Goal: Transaction & Acquisition: Book appointment/travel/reservation

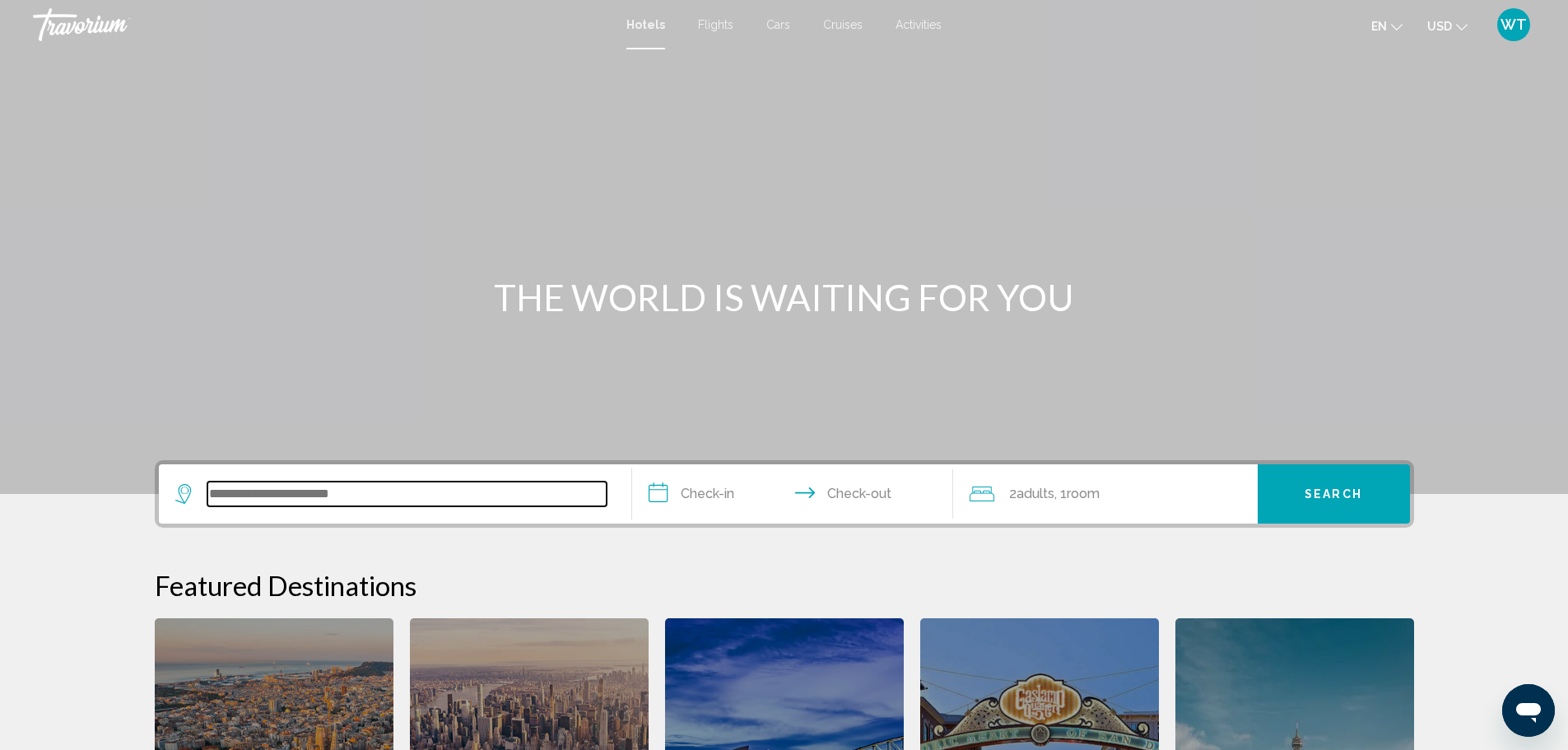
click at [268, 491] on input "Search widget" at bounding box center [407, 494] width 400 height 25
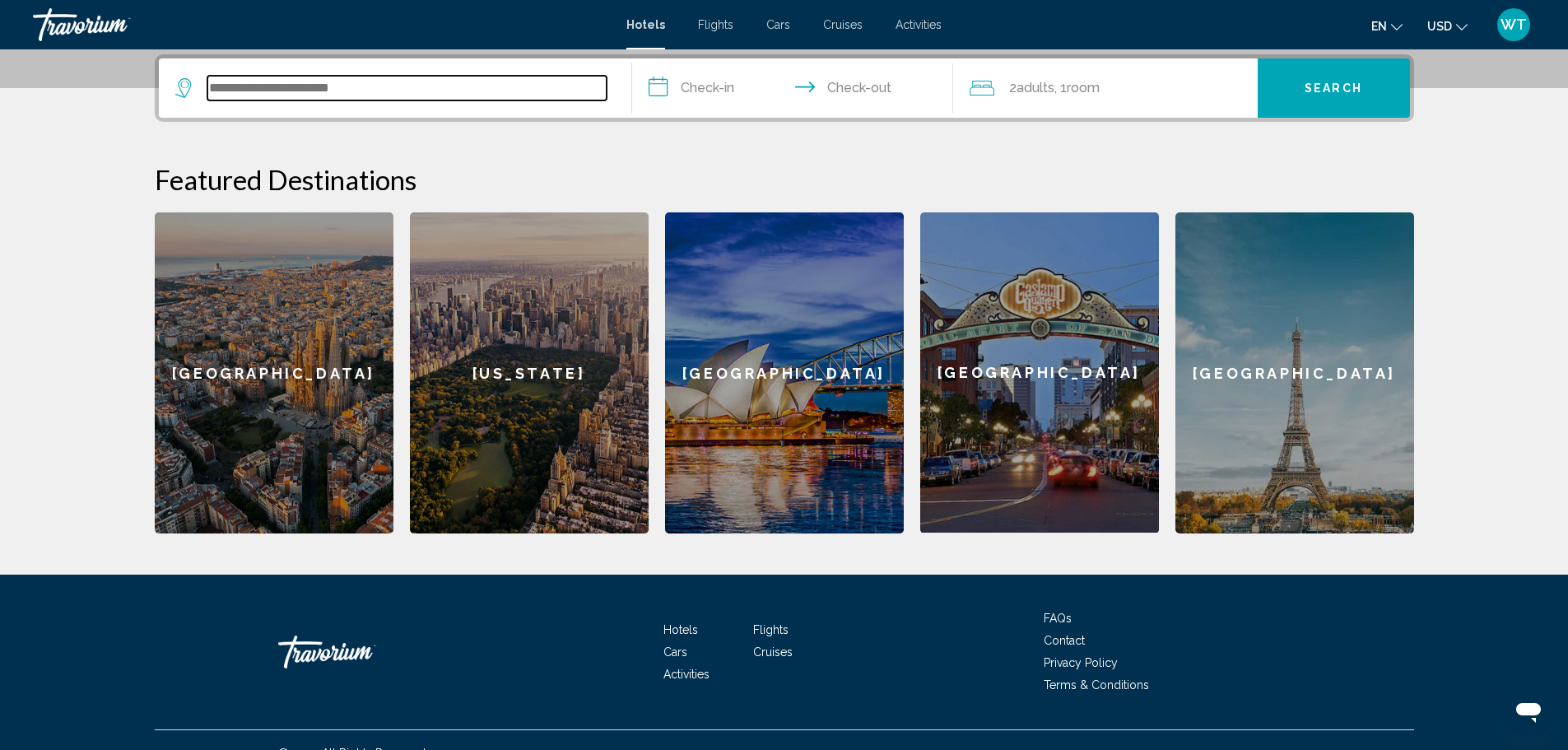
scroll to position [406, 0]
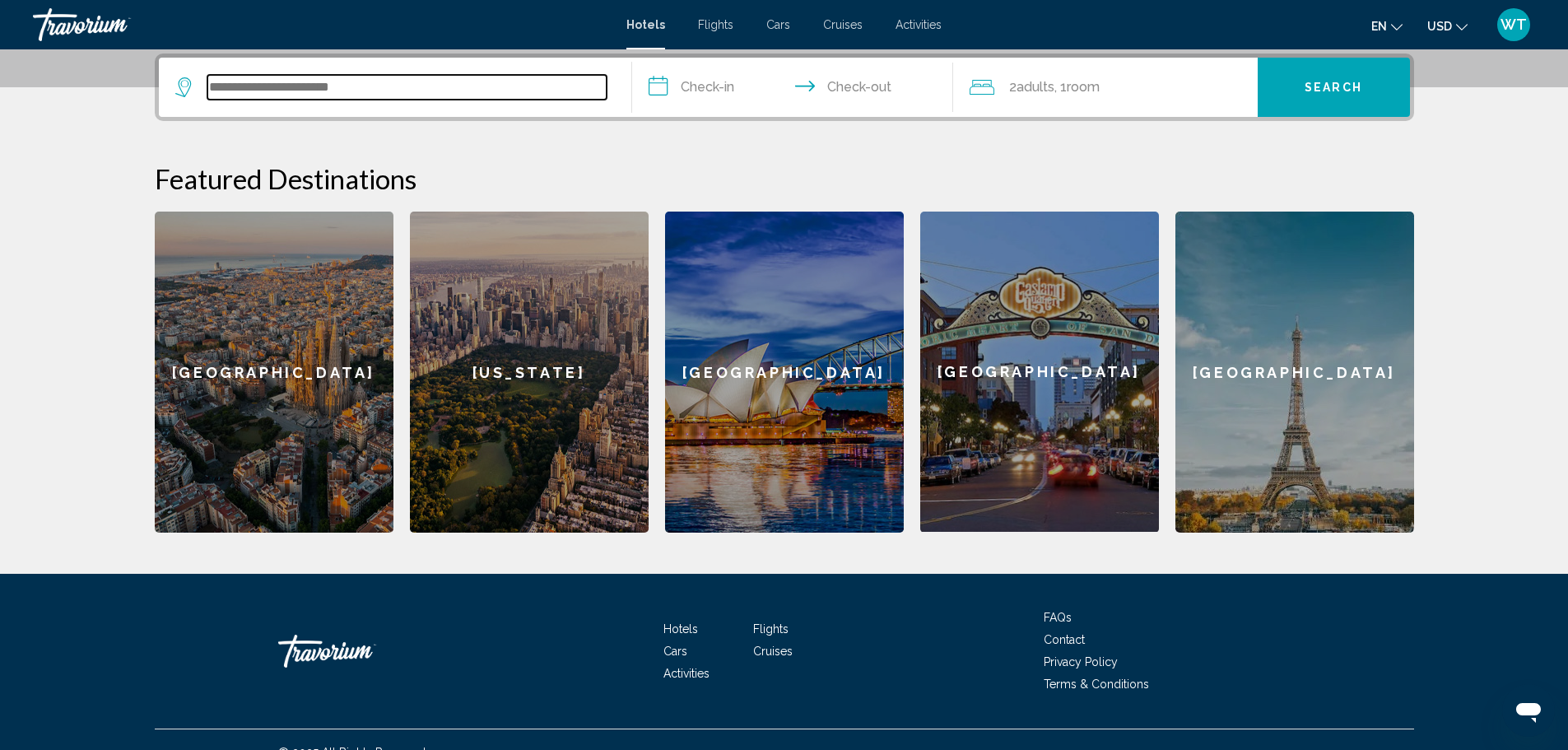
click at [392, 81] on input "Search widget" at bounding box center [407, 87] width 400 height 25
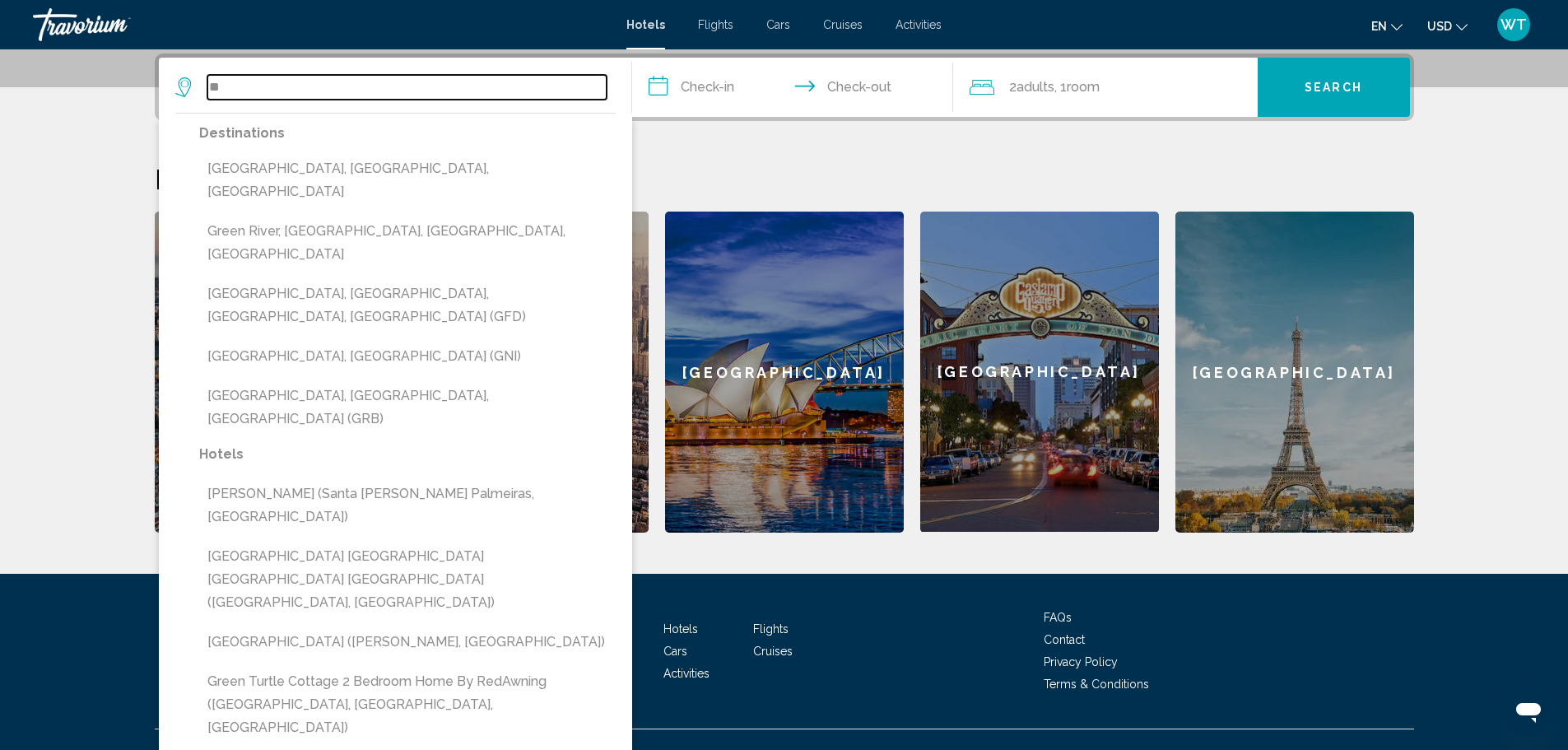
type input "*"
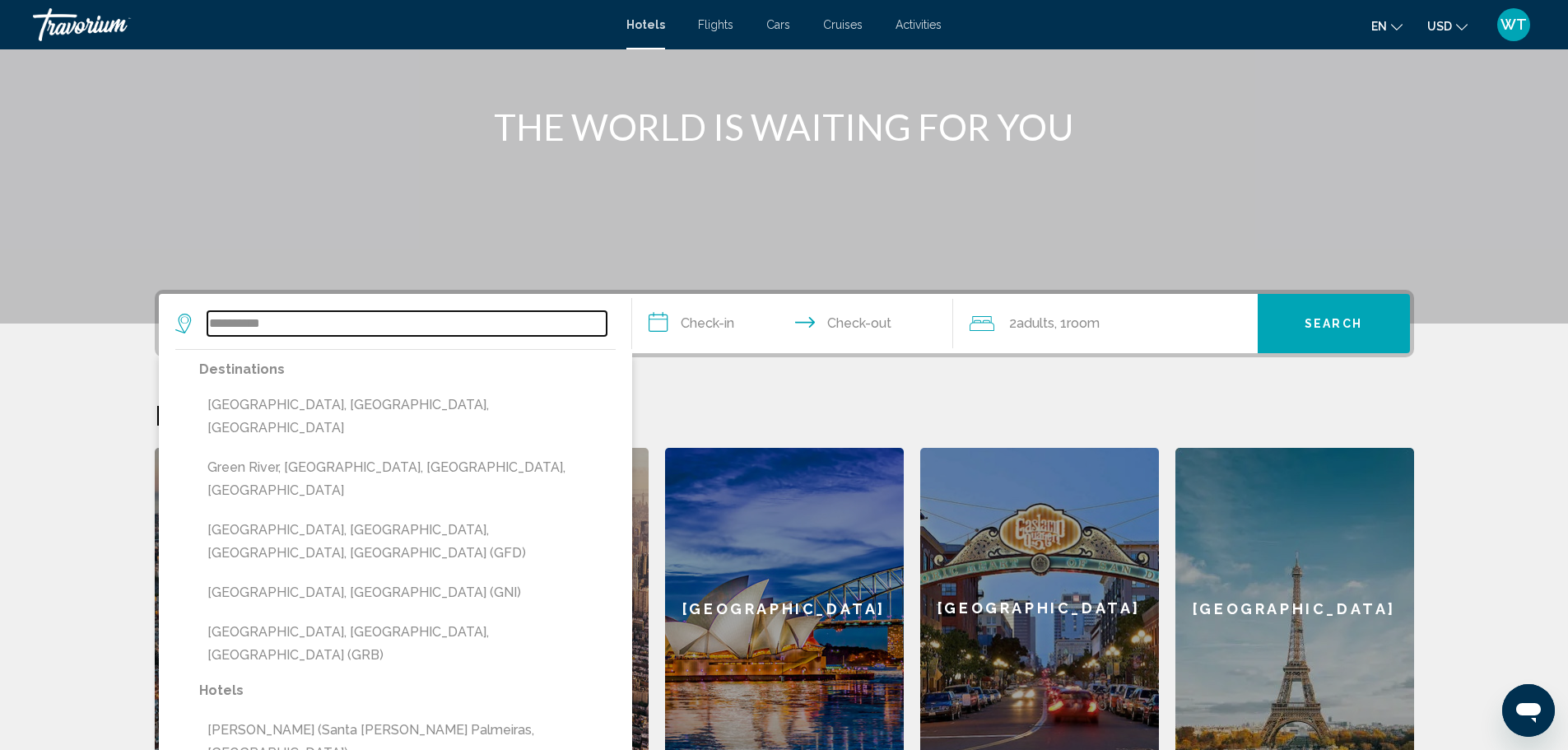
scroll to position [103, 0]
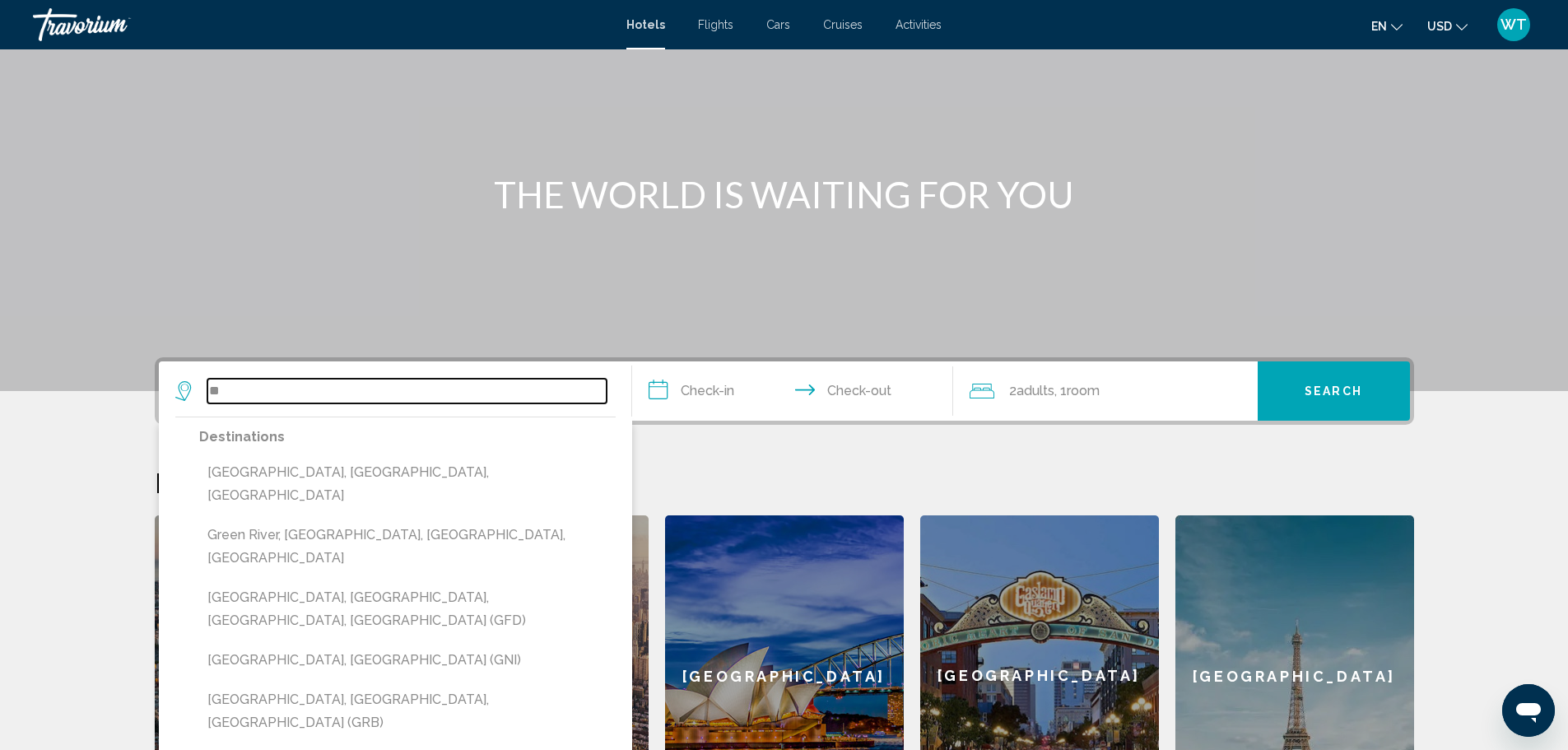
type input "*"
click at [648, 23] on span "Hotels" at bounding box center [646, 25] width 39 height 13
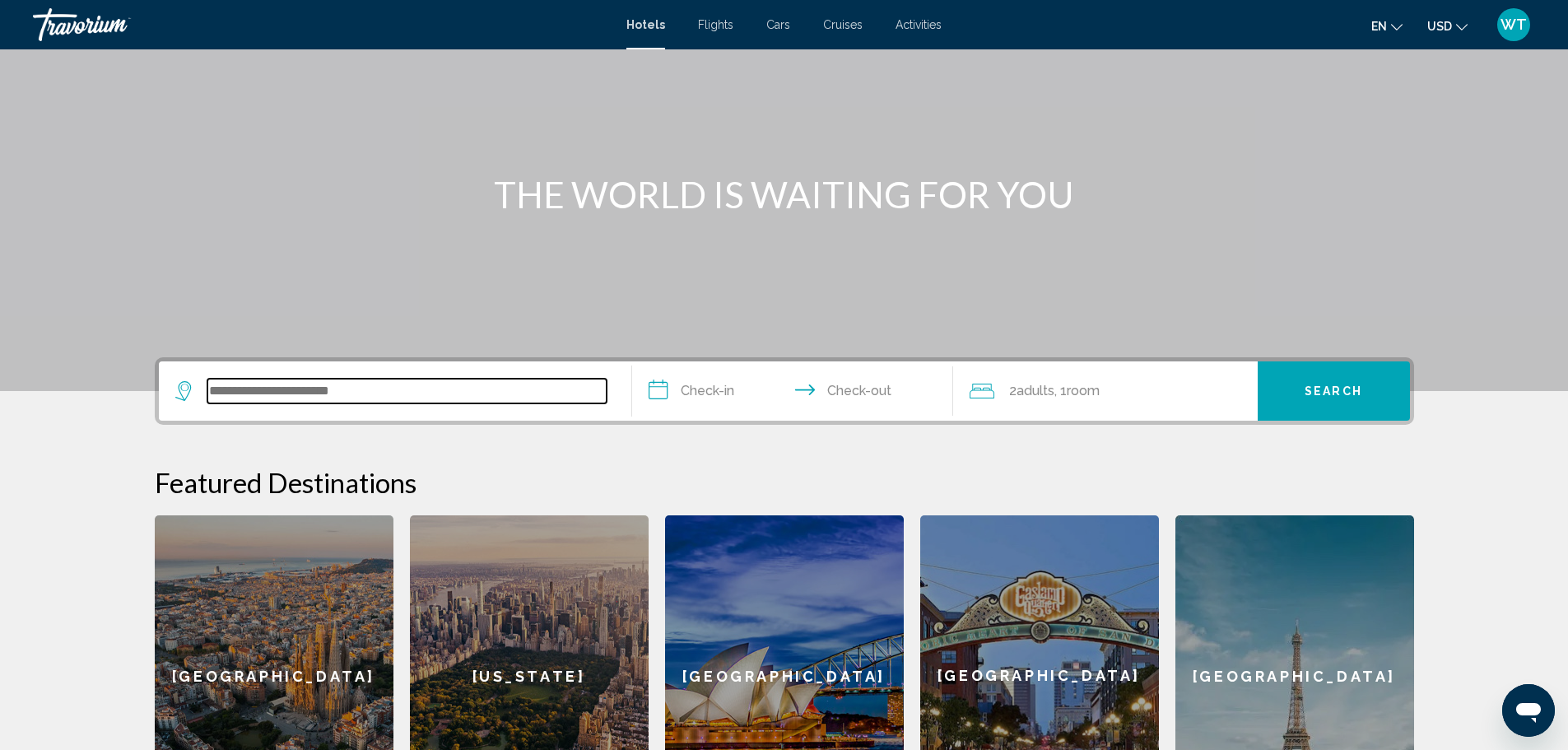
click at [242, 387] on input "Search widget" at bounding box center [407, 391] width 400 height 25
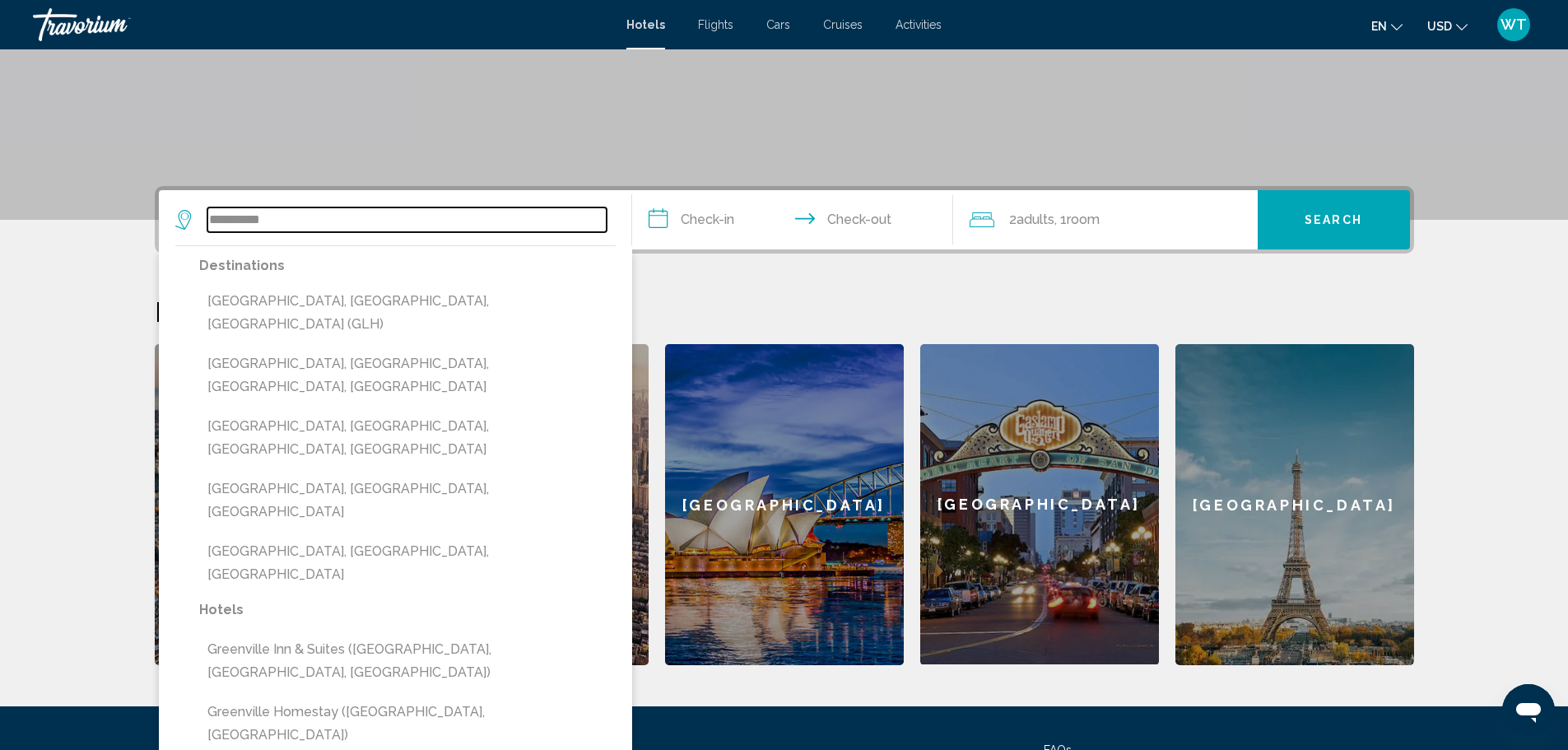
scroll to position [268, 0]
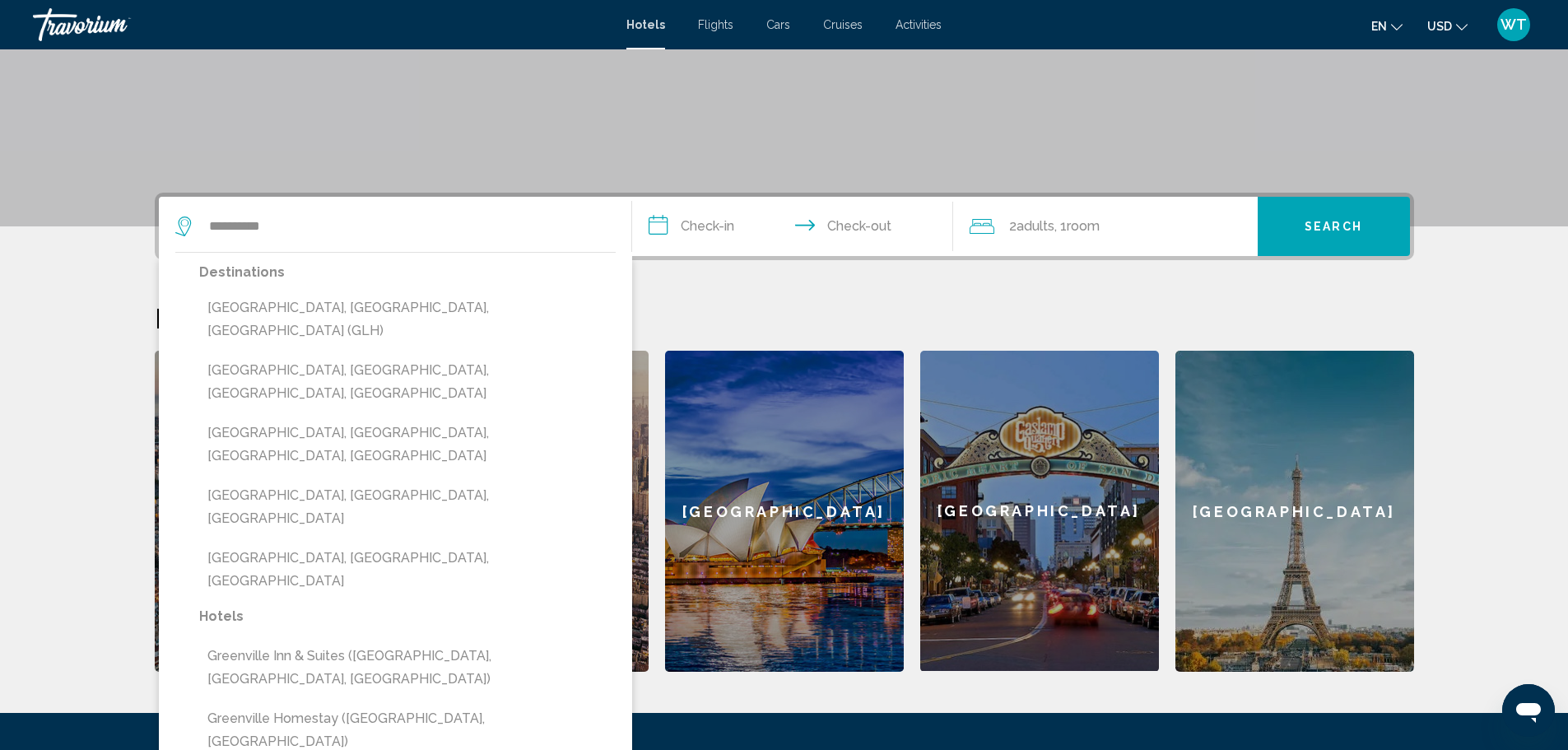
click at [846, 306] on h2 "Featured Destinations" at bounding box center [784, 317] width 1259 height 33
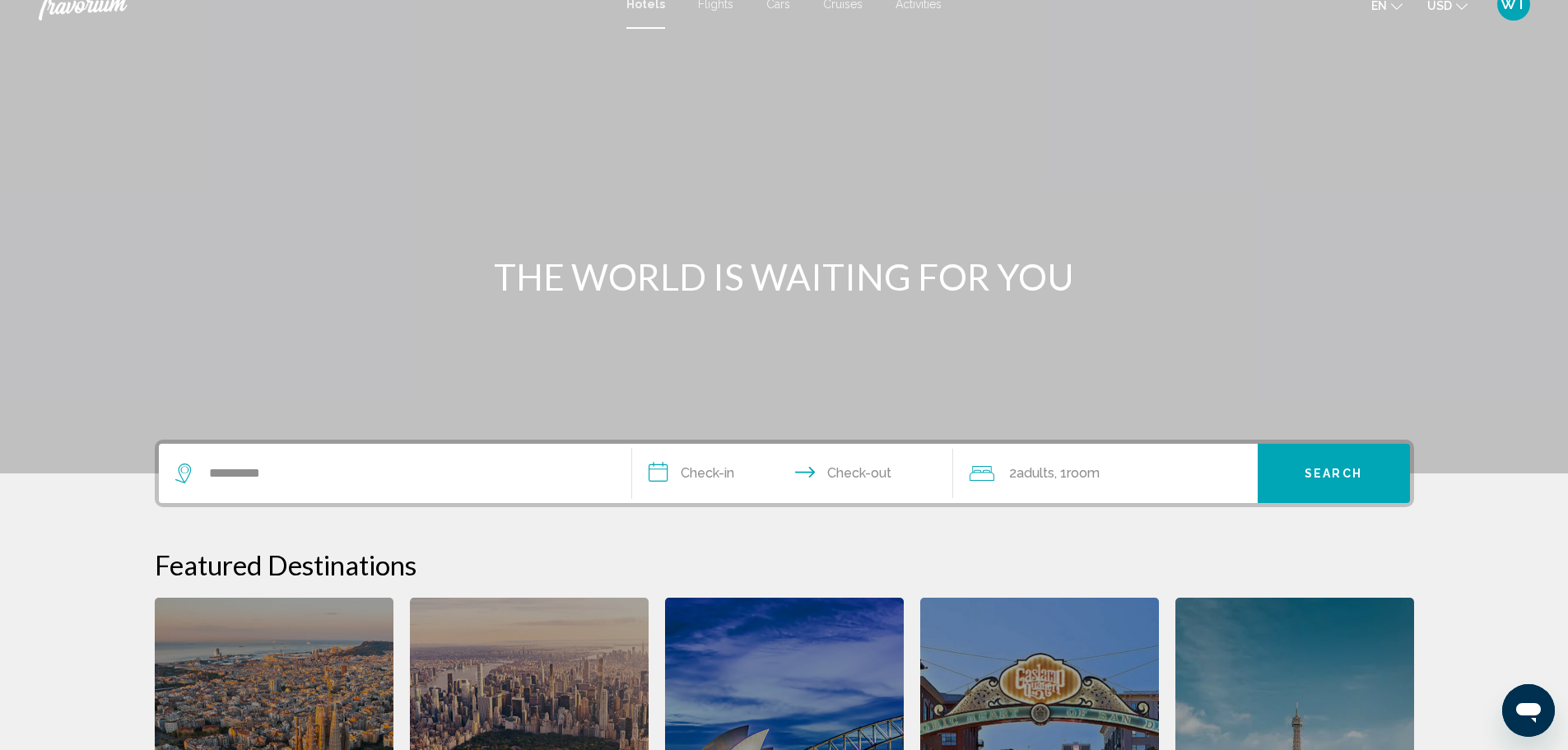
scroll to position [0, 0]
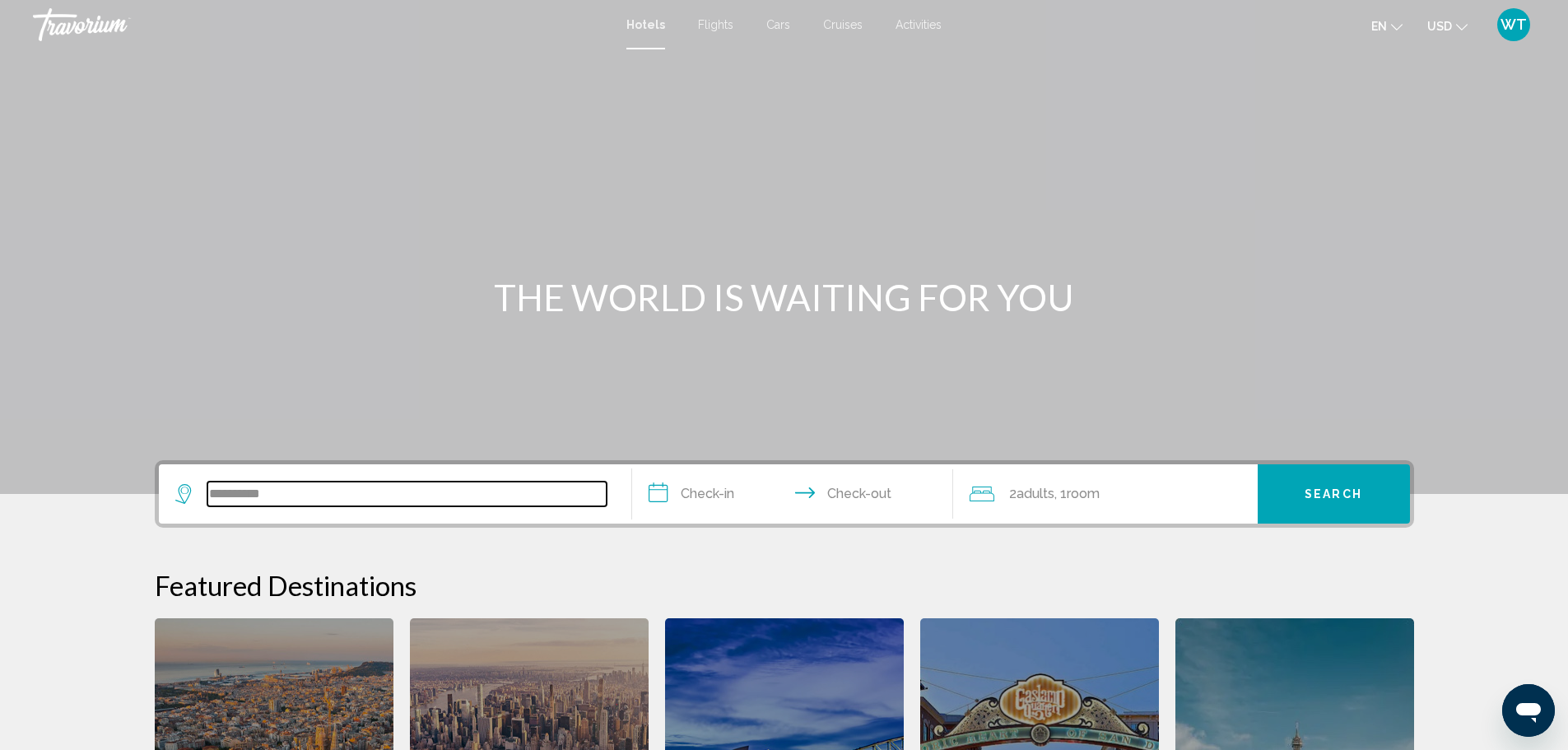
click at [285, 498] on input "**********" at bounding box center [407, 494] width 400 height 25
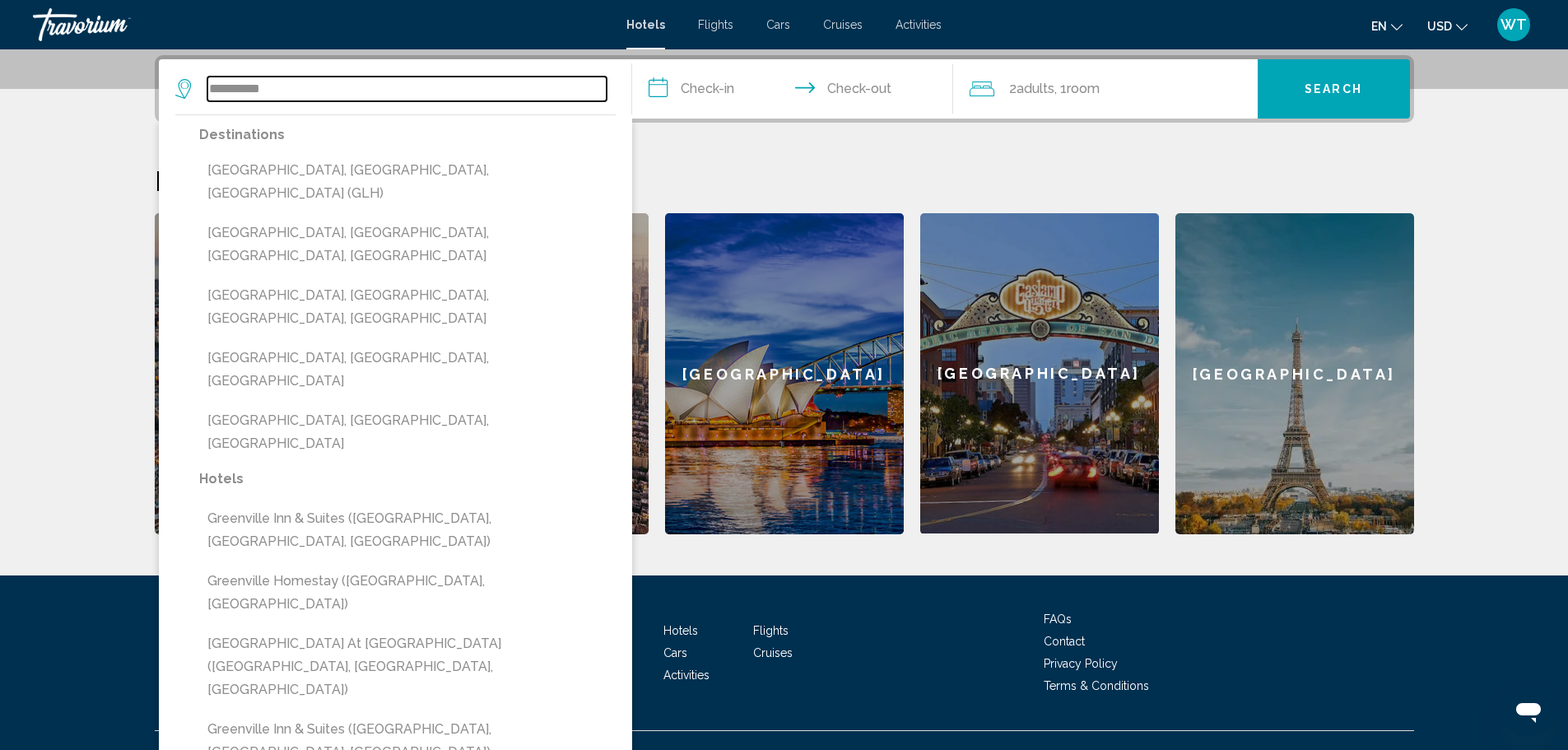
scroll to position [406, 0]
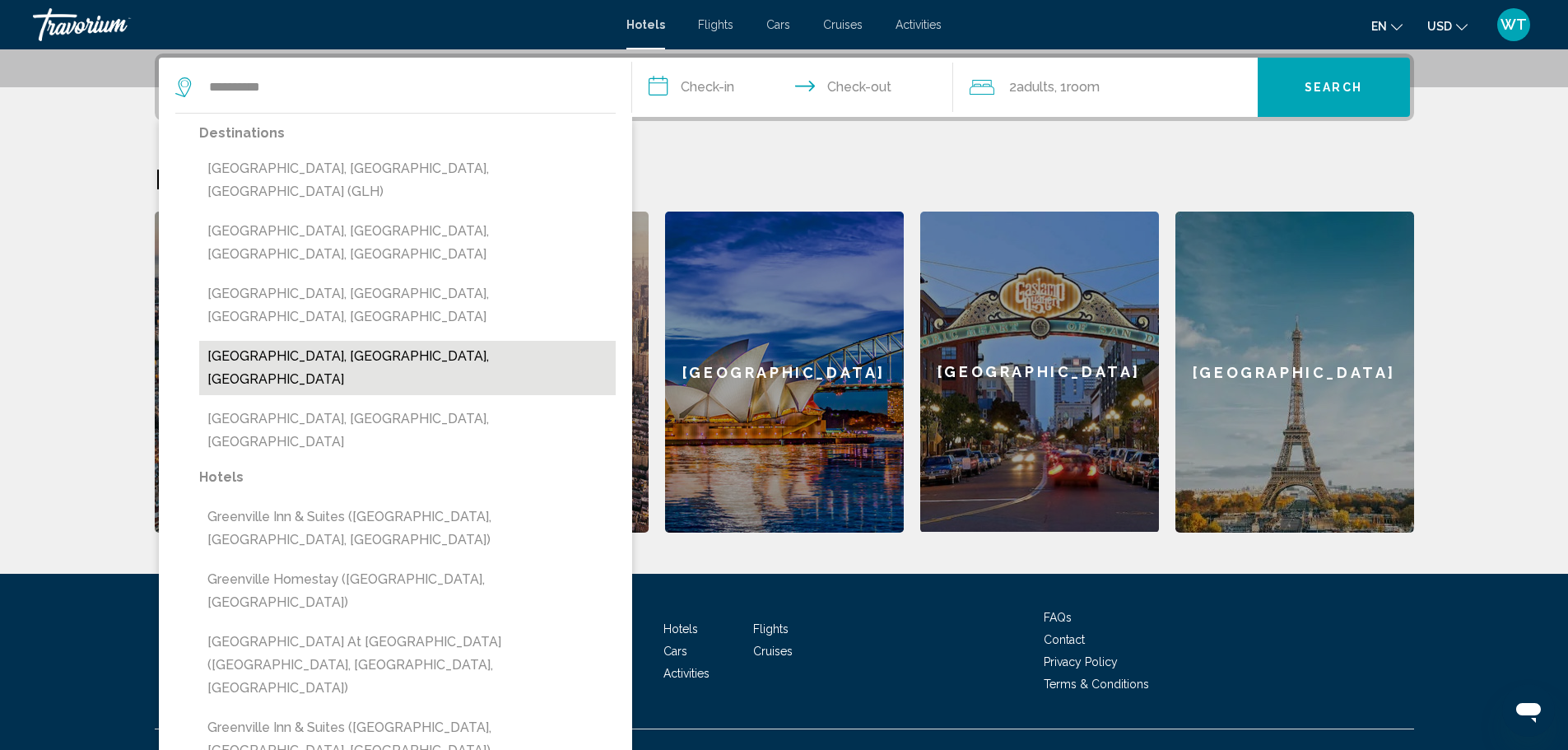
click at [288, 341] on button "[GEOGRAPHIC_DATA], [GEOGRAPHIC_DATA], [GEOGRAPHIC_DATA]" at bounding box center [407, 367] width 417 height 54
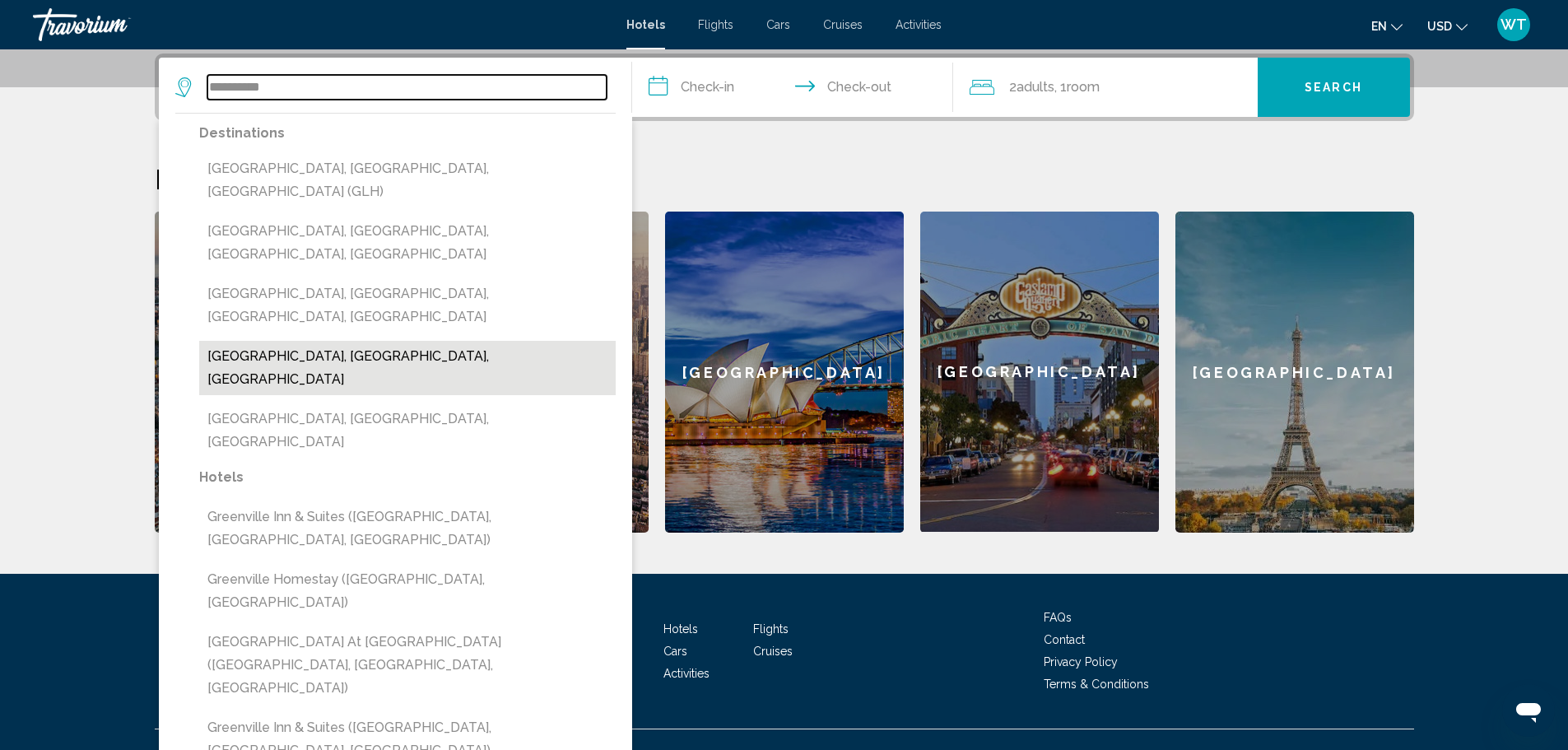
type input "**********"
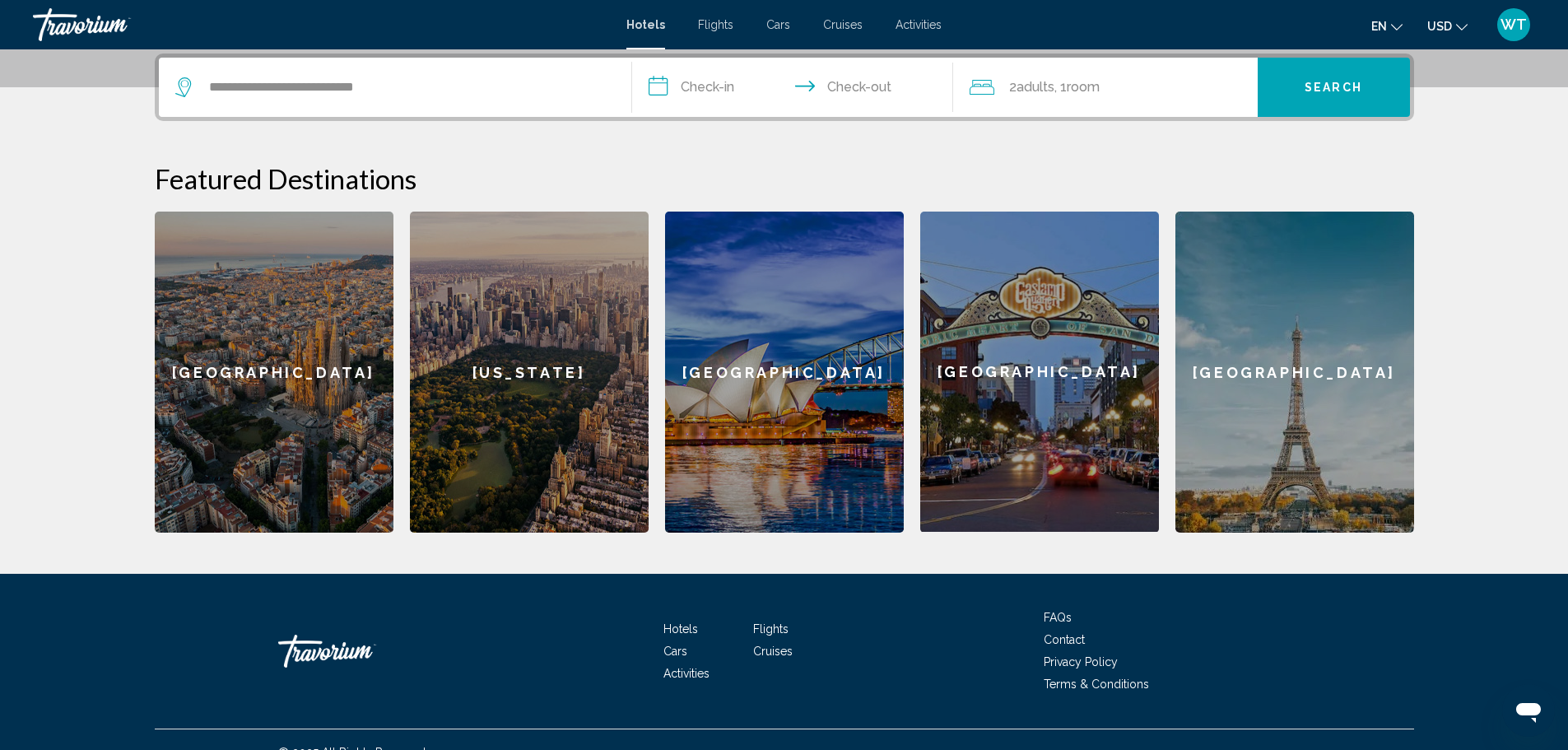
click at [660, 88] on input "**********" at bounding box center [796, 90] width 328 height 64
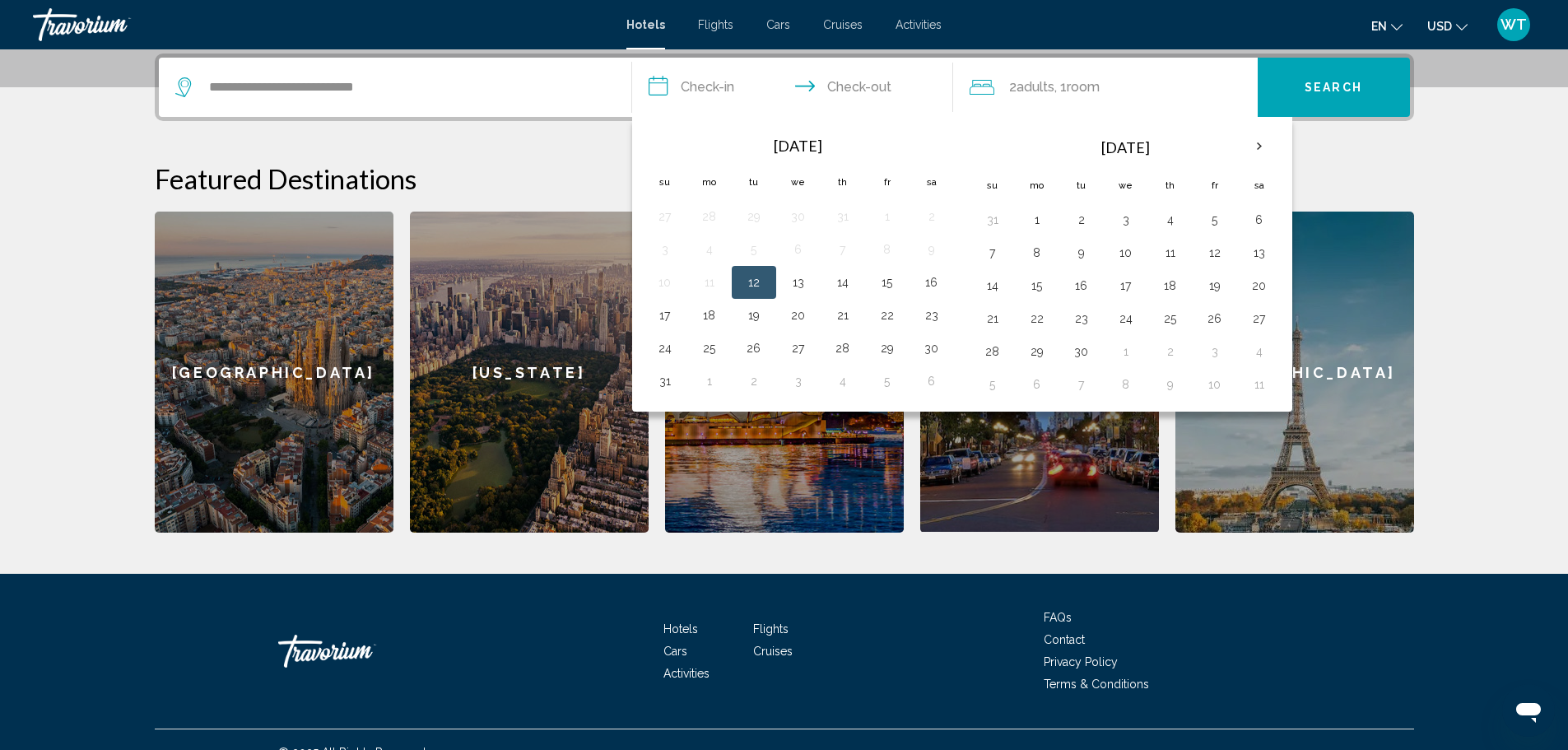
click at [751, 284] on button "12" at bounding box center [754, 282] width 27 height 23
click at [842, 281] on button "14" at bounding box center [843, 282] width 27 height 23
type input "**********"
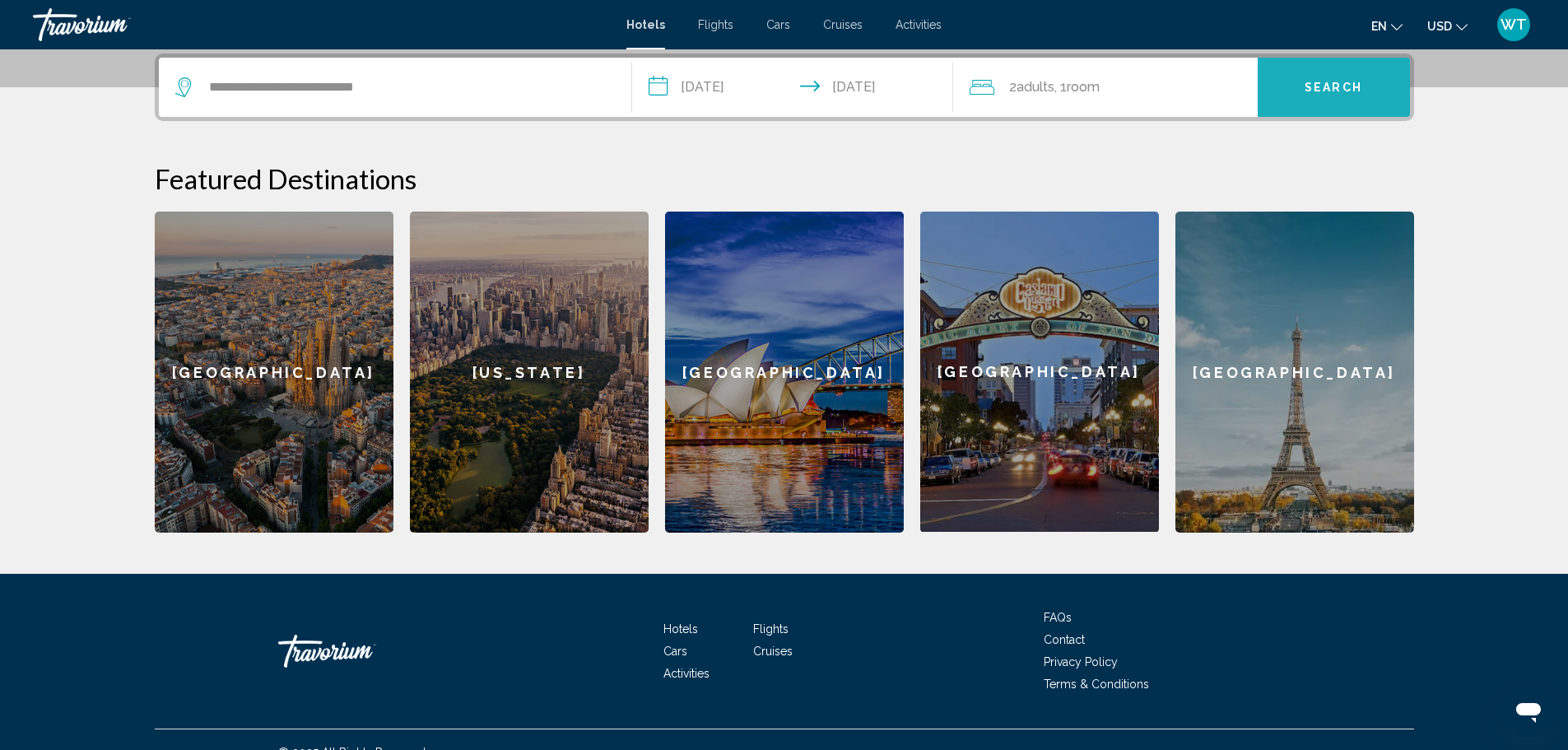
click at [1330, 86] on span "Search" at bounding box center [1333, 88] width 58 height 13
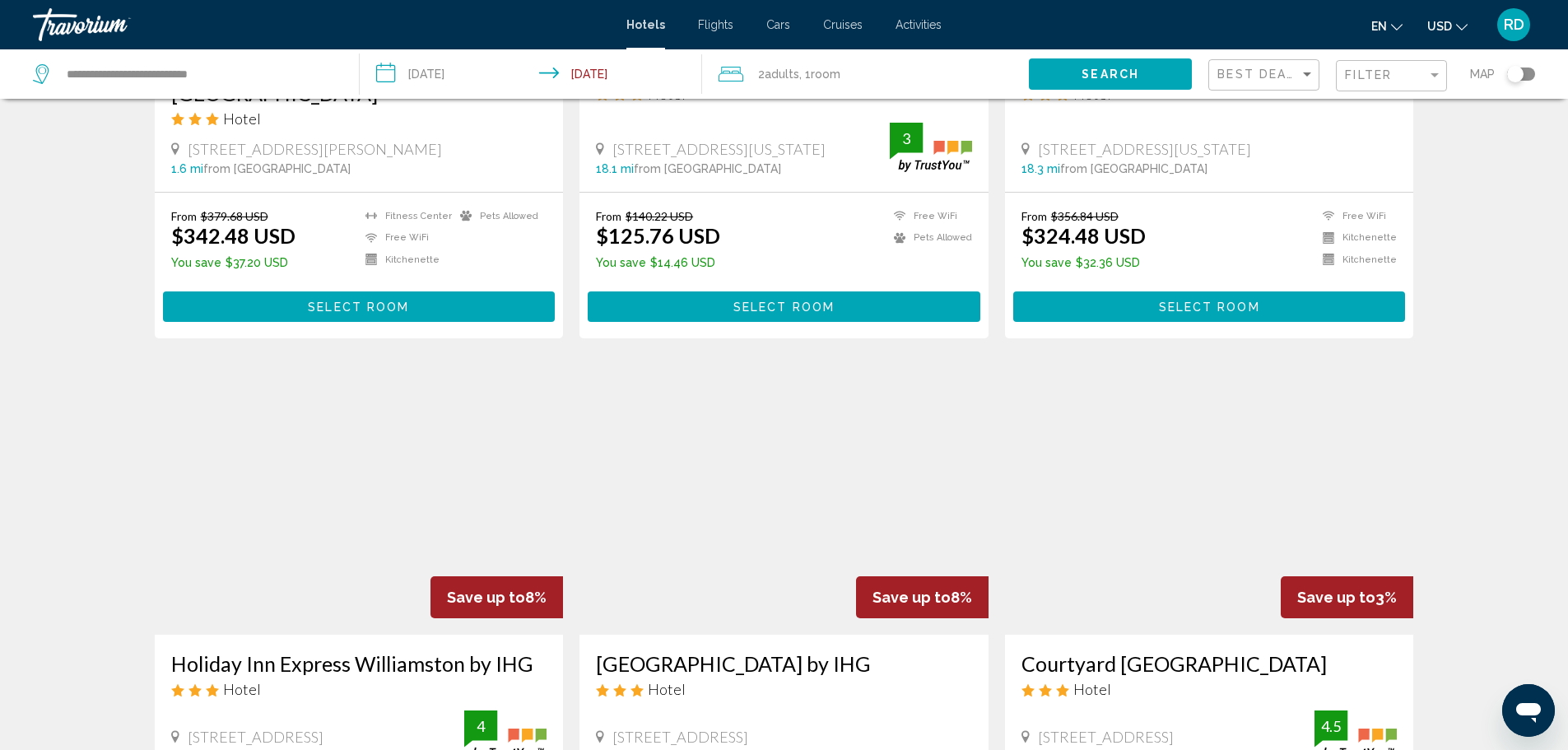
scroll to position [987, 0]
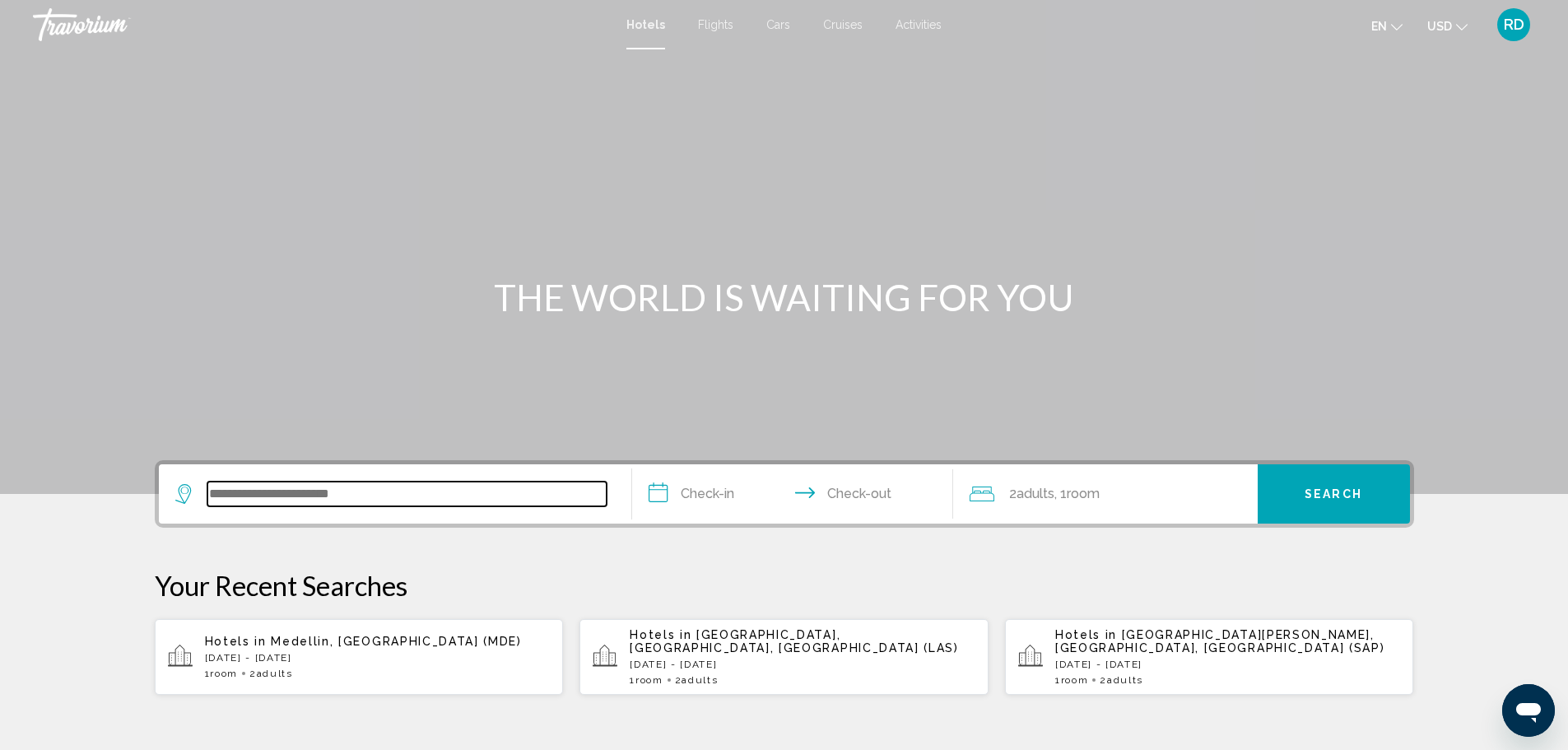
click at [256, 494] on input "Search widget" at bounding box center [407, 494] width 400 height 25
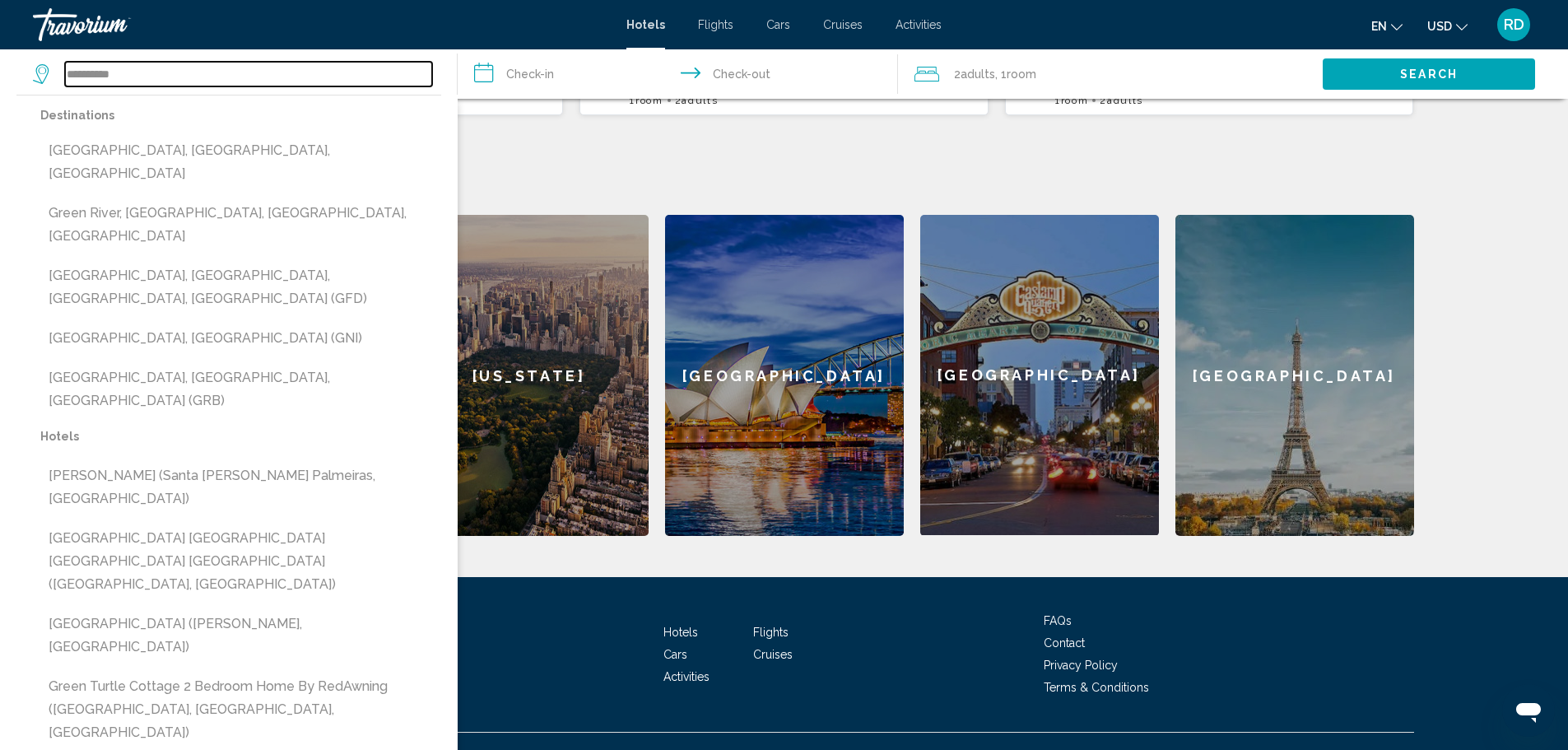
scroll to position [608, 0]
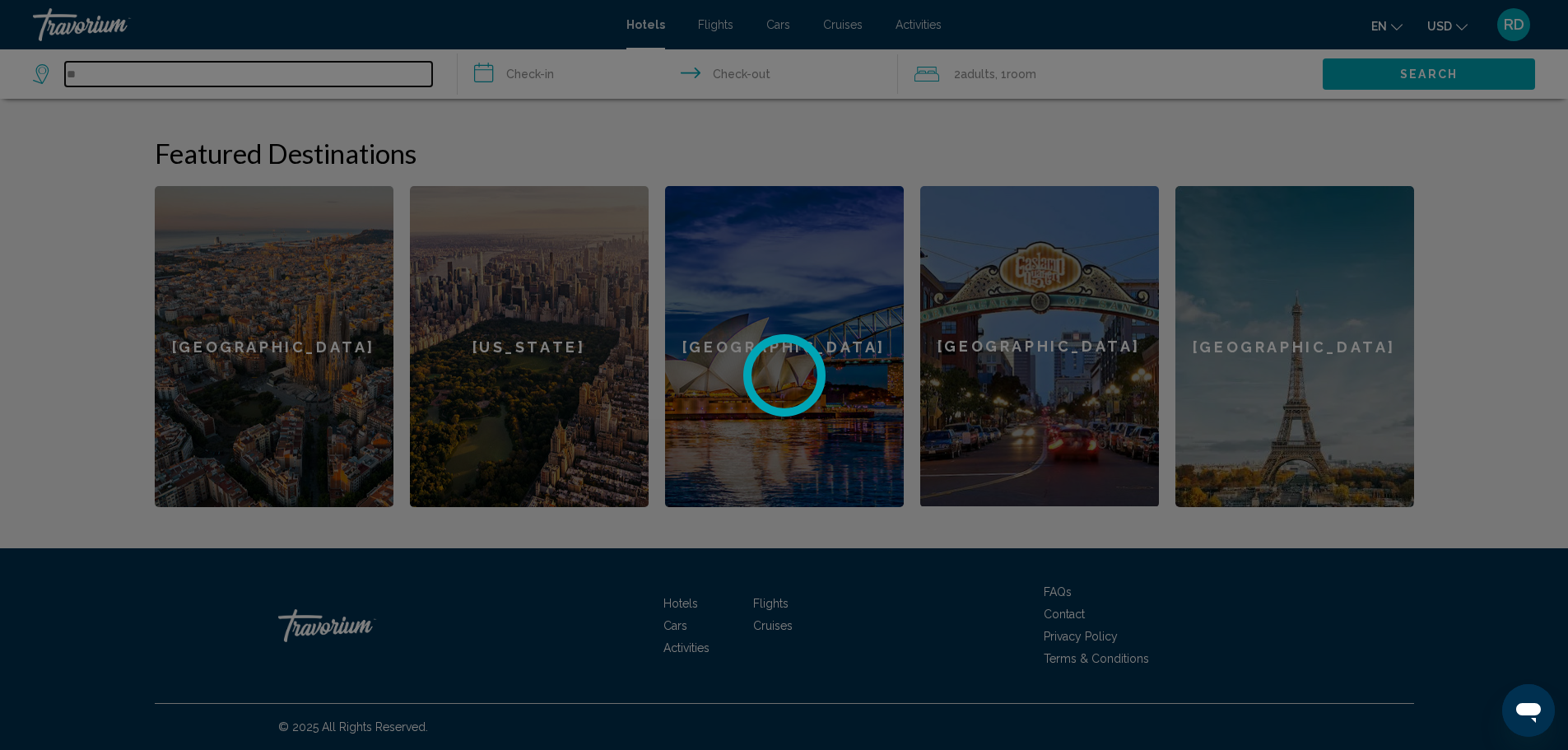
type input "*"
